Goal: Information Seeking & Learning: Check status

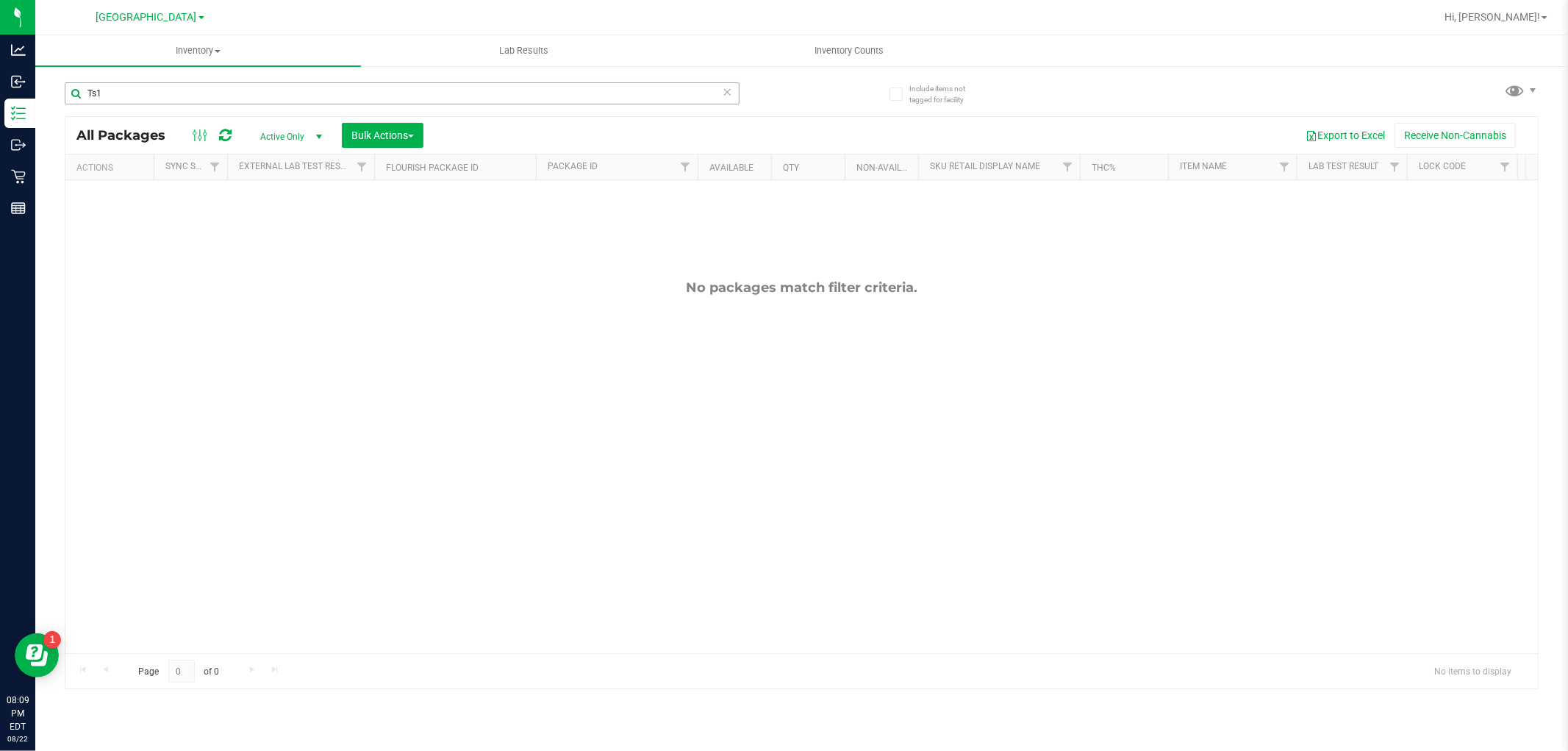
click at [403, 94] on input "Ts1" at bounding box center [402, 93] width 674 height 22
click at [401, 92] on input "Ts1" at bounding box center [402, 93] width 674 height 22
click at [397, 87] on input "Ts1" at bounding box center [402, 93] width 674 height 22
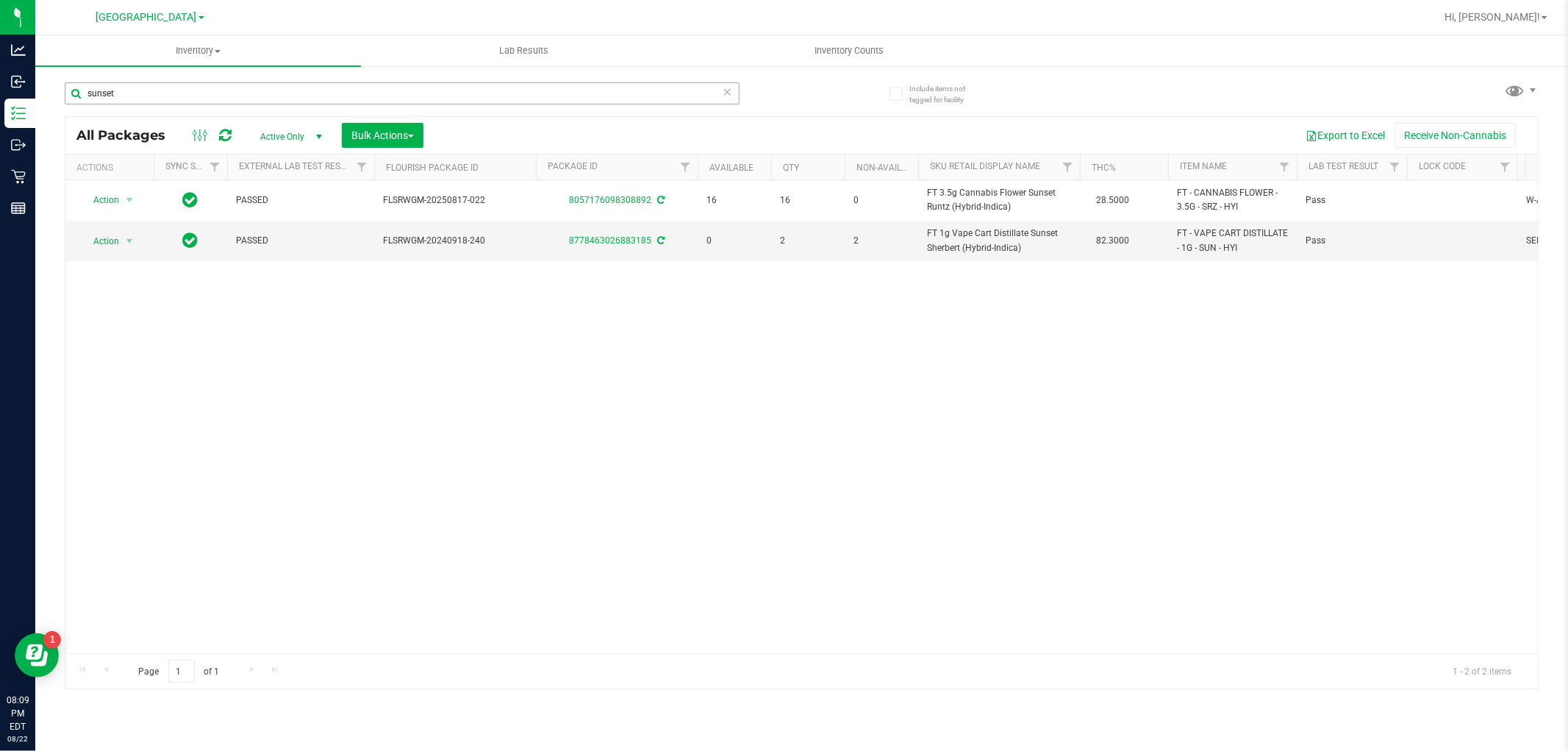
click at [151, 82] on input "sunset" at bounding box center [402, 93] width 674 height 22
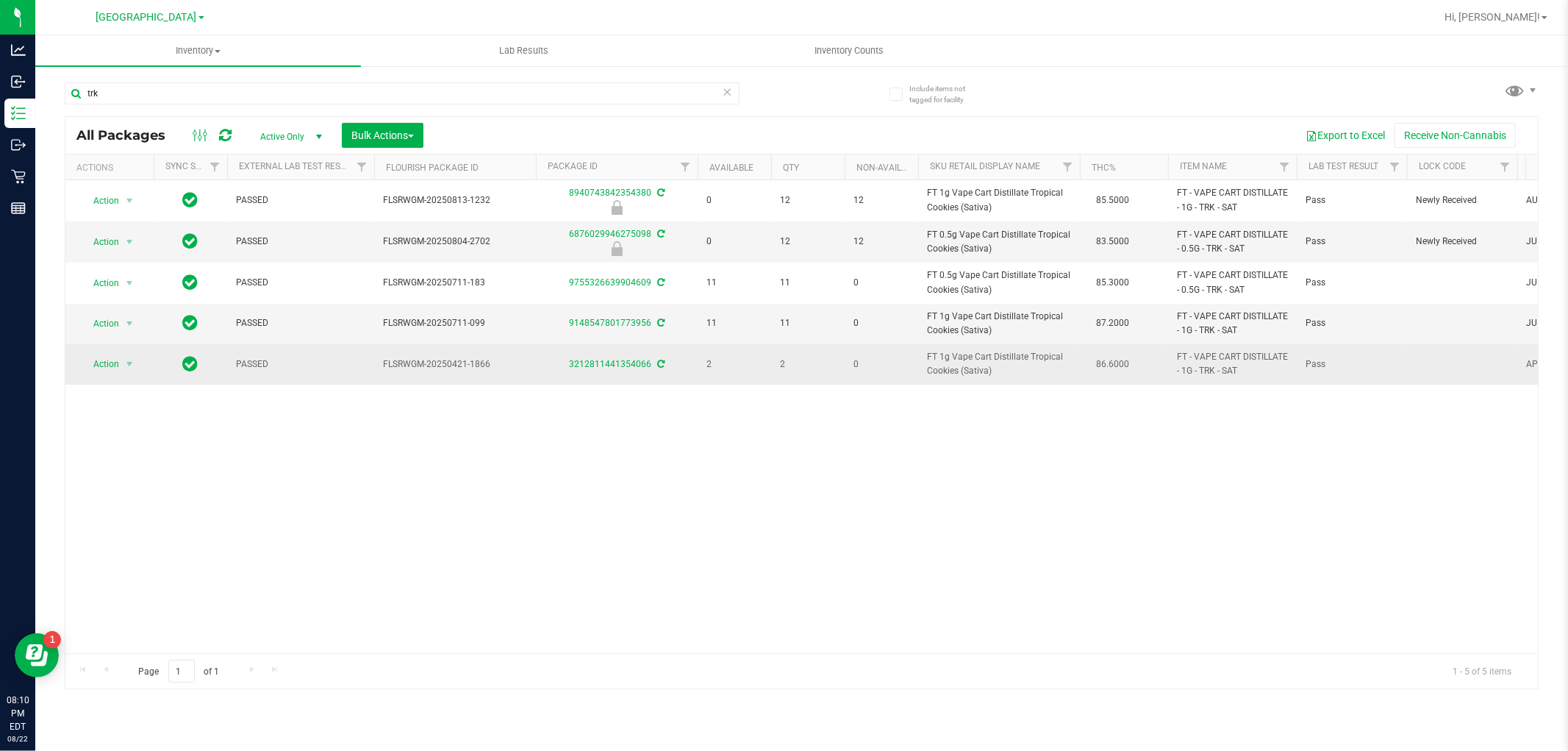
type input "trk"
click at [983, 368] on span "FT 1g Vape Cart Distillate Tropical Cookies (Sativa)" at bounding box center [999, 364] width 144 height 28
